Goal: Ask a question

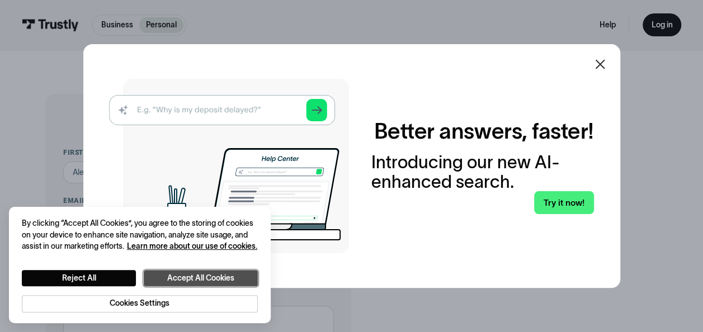
click at [176, 278] on button "Accept All Cookies" at bounding box center [201, 278] width 114 height 16
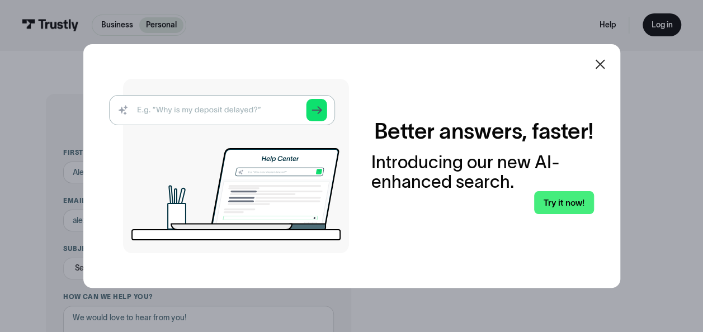
click at [611, 63] on div at bounding box center [599, 64] width 27 height 27
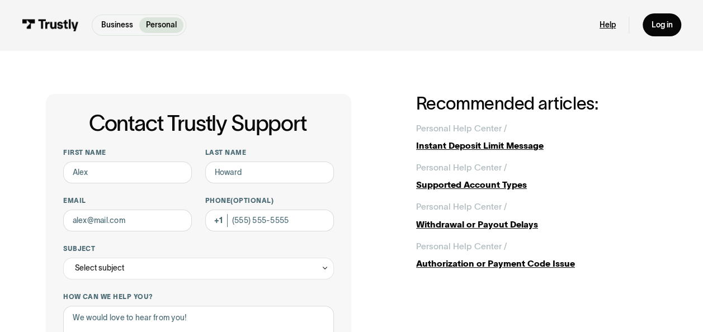
click at [607, 21] on link "Help" at bounding box center [607, 25] width 16 height 10
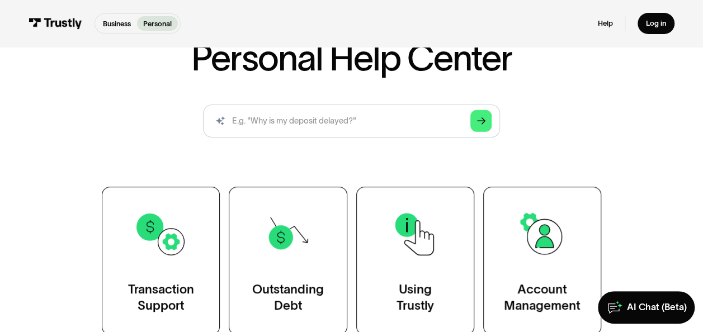
scroll to position [112, 0]
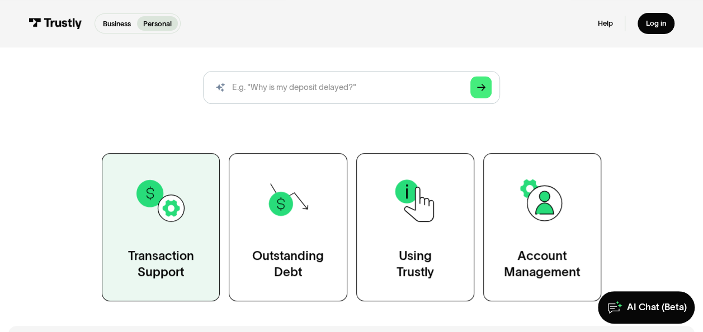
click at [140, 259] on div "Transaction Support" at bounding box center [161, 264] width 66 height 33
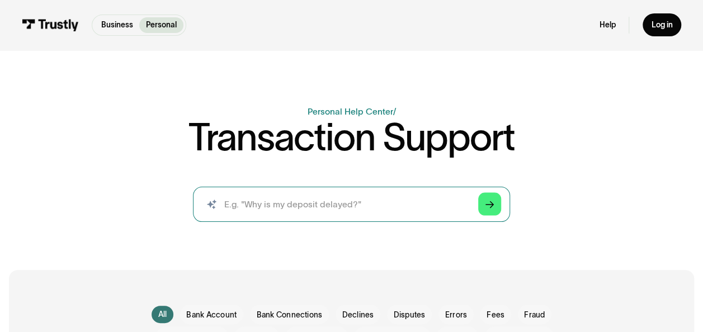
scroll to position [18, 0]
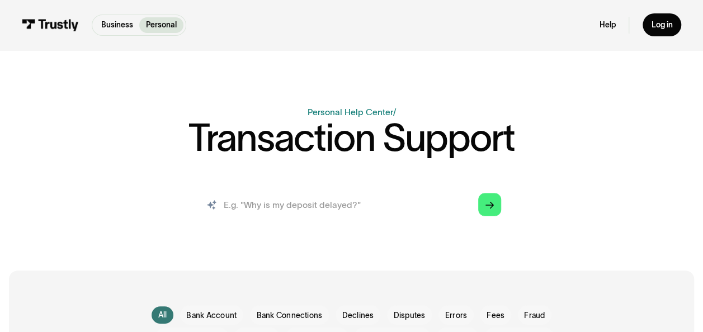
click at [296, 216] on input "search" at bounding box center [351, 204] width 316 height 35
type input "I am trying to redeem money by using your platform to log into my bank. However…"
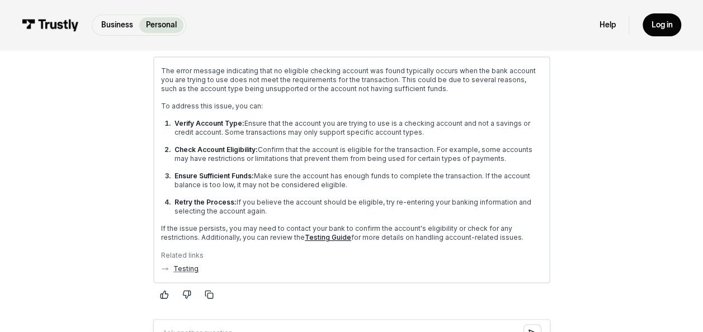
scroll to position [0, 0]
click at [370, 240] on p "If the issue persists, you may need to contact your bank to confirm the account…" at bounding box center [350, 233] width 381 height 18
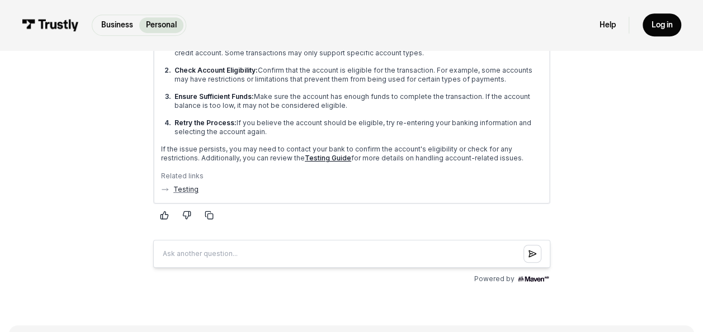
scroll to position [282, 0]
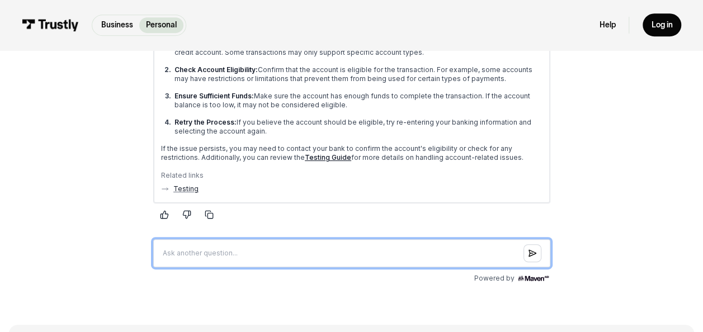
click at [338, 251] on input "Question box" at bounding box center [351, 254] width 397 height 28
type input "I have contacted my bank and they confirmed that it isn't them blocking the tra…"
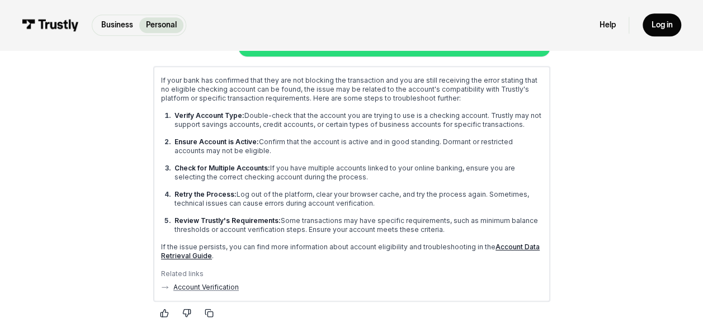
scroll to position [482, 0]
click at [195, 287] on link "Account Verification" at bounding box center [205, 286] width 65 height 9
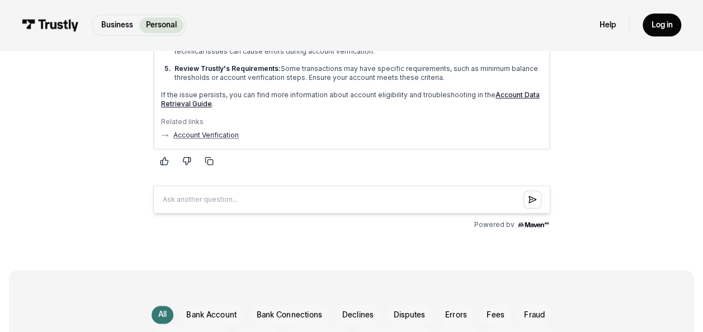
scroll to position [454, 0]
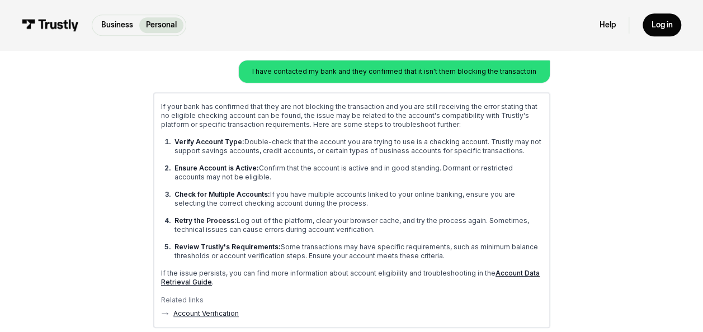
drag, startPoint x: 662, startPoint y: 0, endPoint x: 93, endPoint y: 160, distance: 591.6
click at [93, 160] on div "AI-powered search ( 1 / 4 ) Type your question and our smart search will find y…" at bounding box center [351, 80] width 633 height 658
drag, startPoint x: 236, startPoint y: -45, endPoint x: 403, endPoint y: 178, distance: 277.9
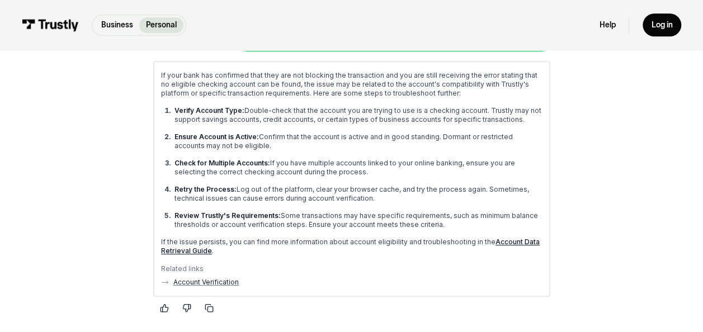
scroll to position [486, 0]
